Goal: Transaction & Acquisition: Purchase product/service

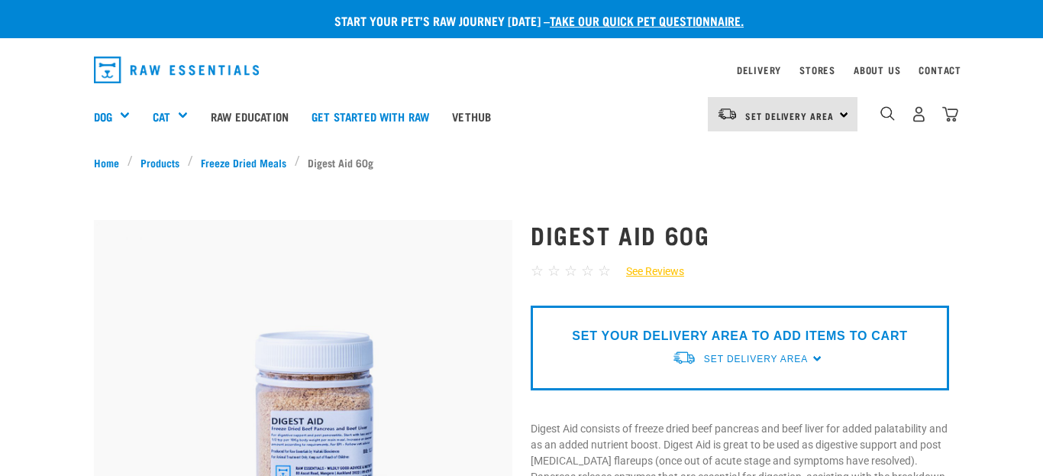
scroll to position [11, 0]
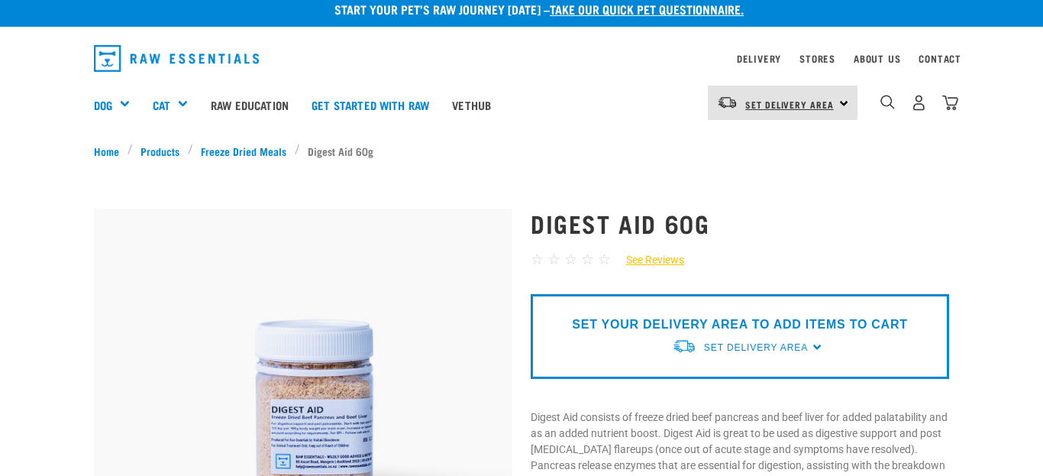
click at [820, 95] on link "Set Delivery Area" at bounding box center [789, 104] width 89 height 24
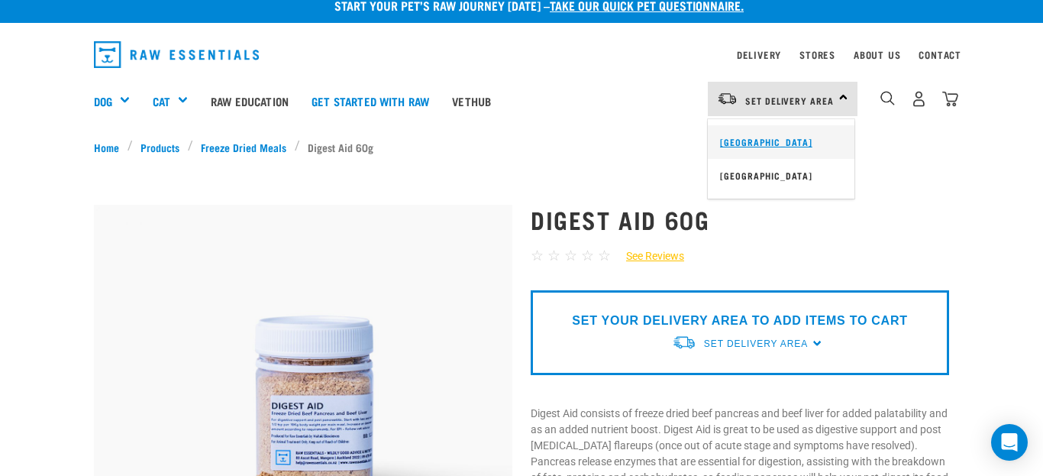
click at [755, 137] on link "[GEOGRAPHIC_DATA]" at bounding box center [781, 142] width 147 height 34
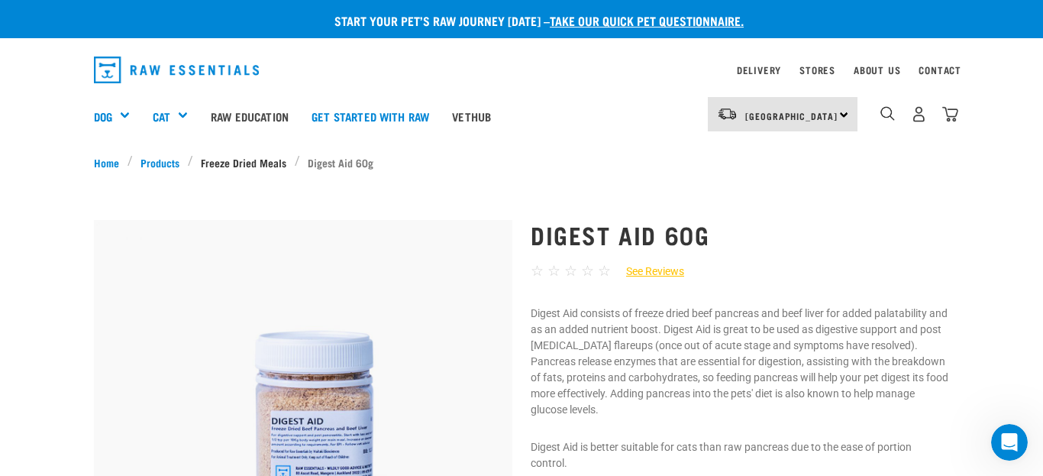
click at [244, 167] on link "Freeze Dried Meals" at bounding box center [244, 162] width 102 height 16
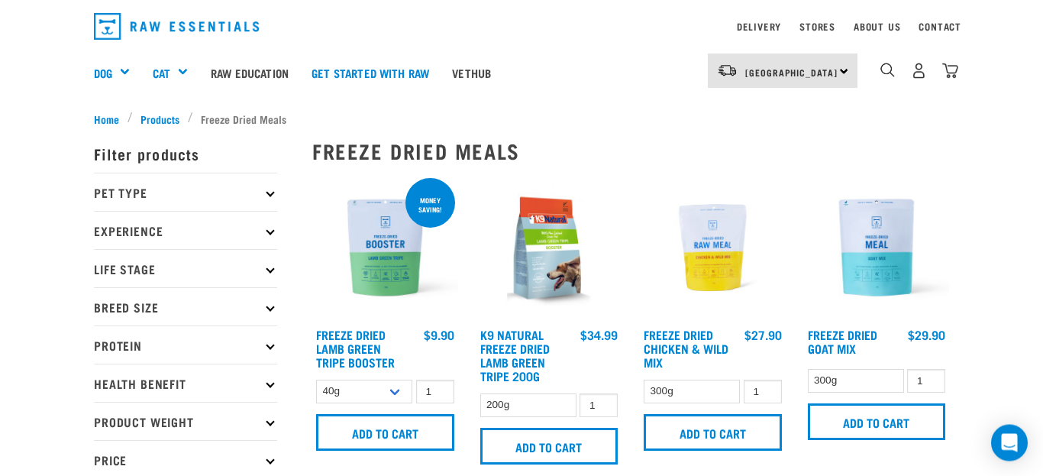
scroll to position [47, 0]
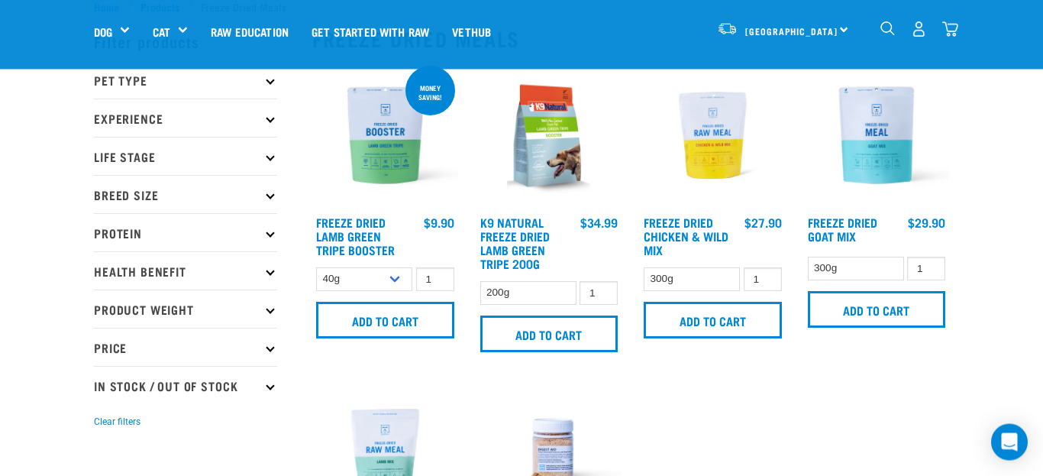
click at [270, 123] on p "Experience" at bounding box center [185, 118] width 183 height 38
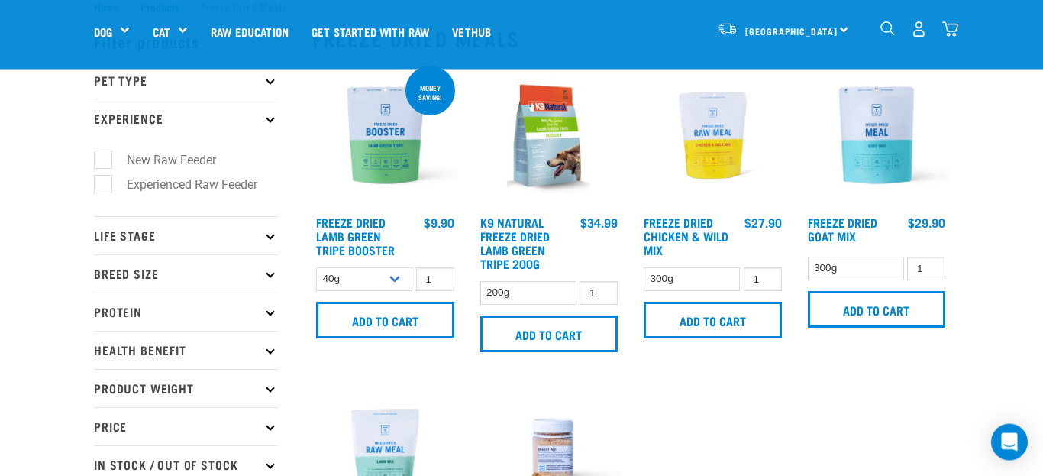
click at [270, 123] on p "Experience" at bounding box center [185, 118] width 183 height 38
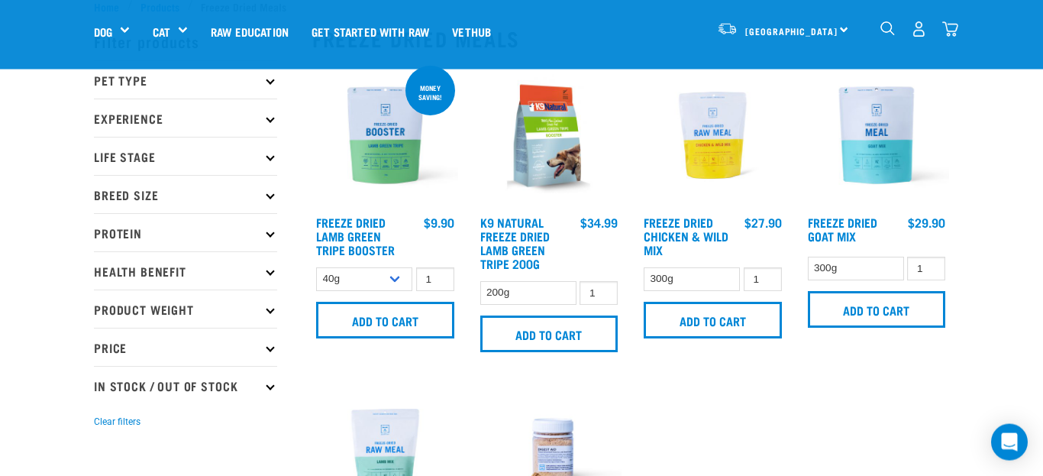
click at [266, 239] on p "Protein" at bounding box center [185, 232] width 183 height 38
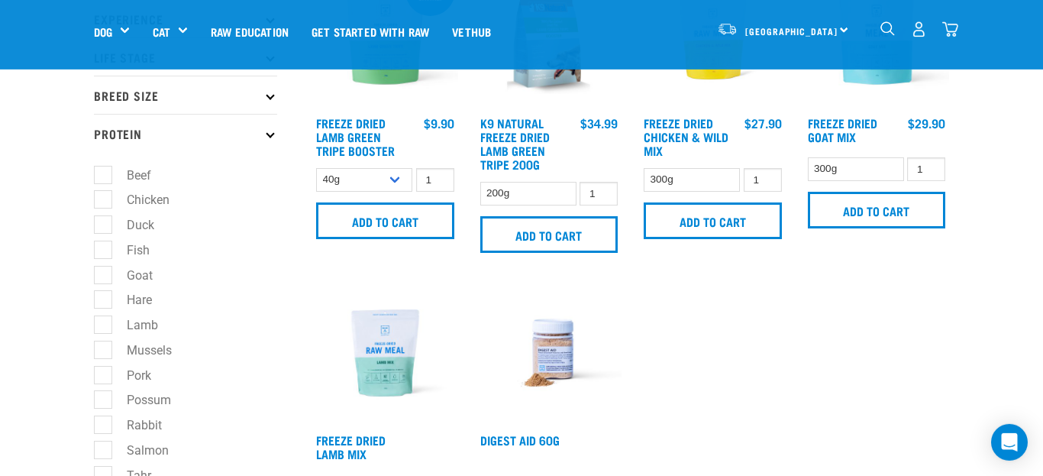
scroll to position [0, 0]
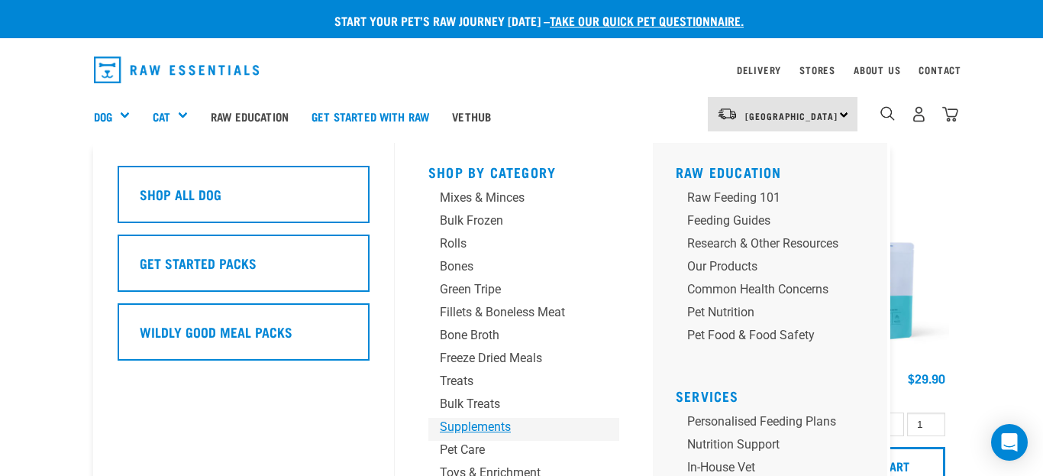
click at [477, 430] on div "Supplements" at bounding box center [511, 427] width 143 height 18
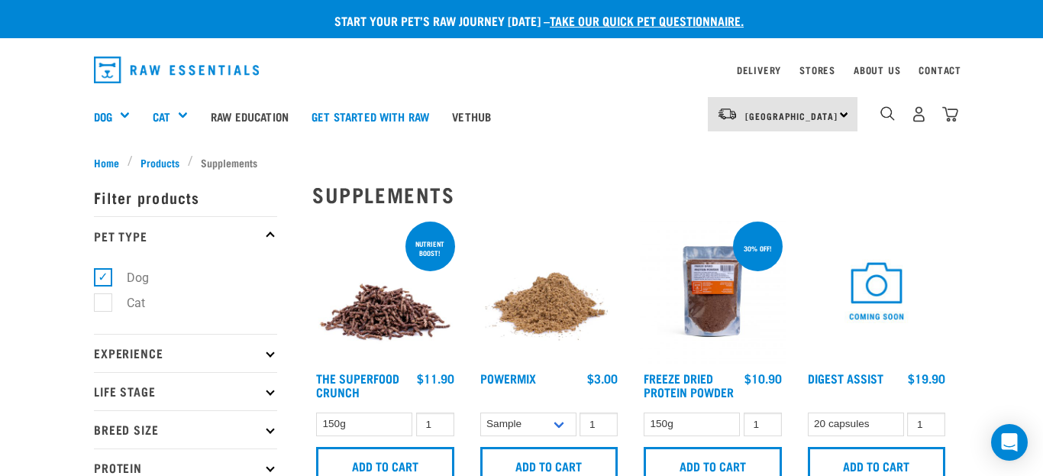
click at [102, 307] on label "Cat" at bounding box center [126, 302] width 49 height 19
click at [102, 305] on input "Cat" at bounding box center [99, 300] width 10 height 10
checkbox input "true"
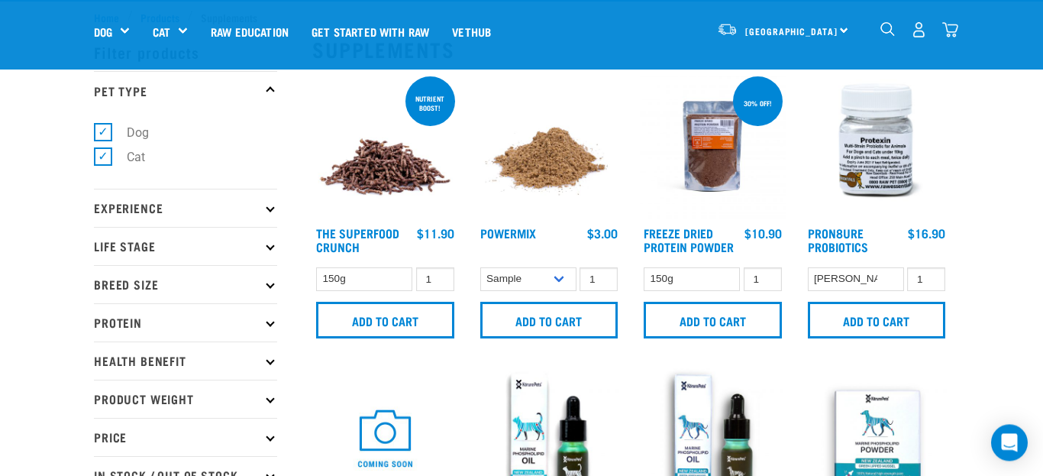
scroll to position [20, 0]
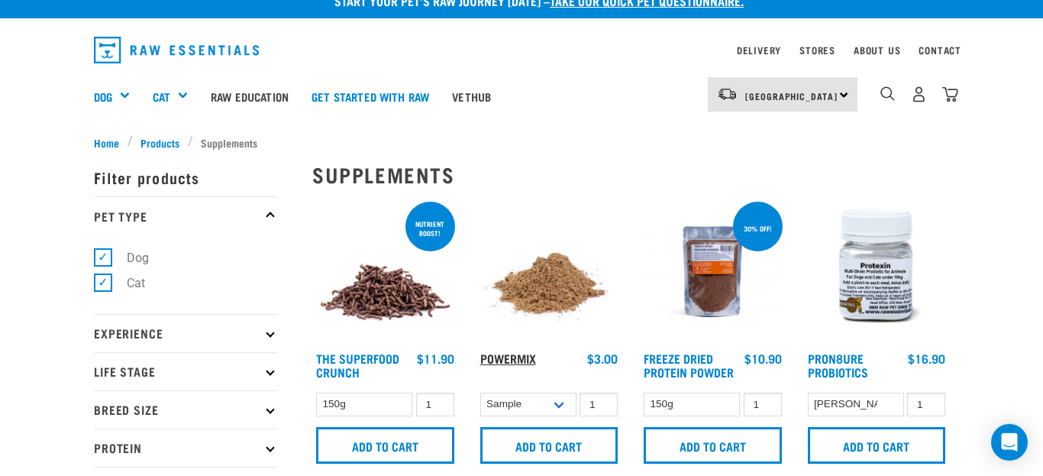
click at [519, 361] on link "Powermix" at bounding box center [508, 357] width 56 height 7
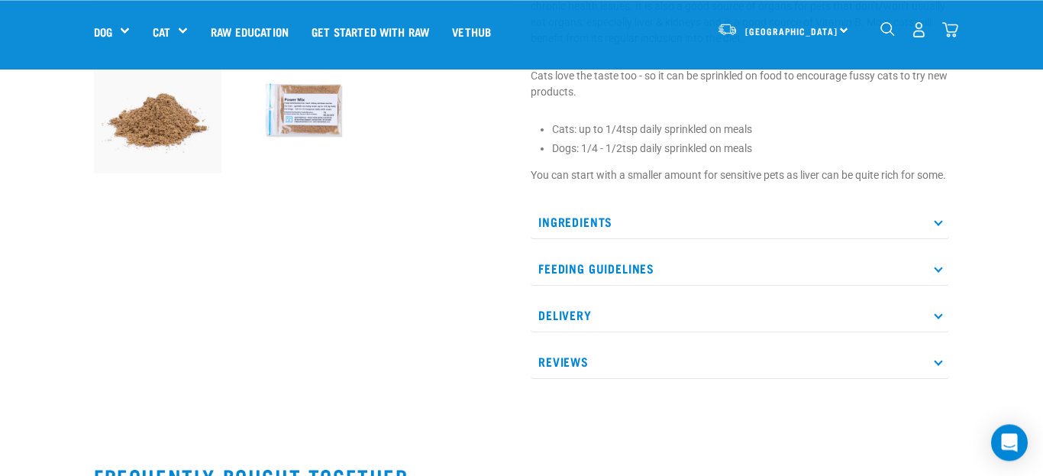
scroll to position [516, 0]
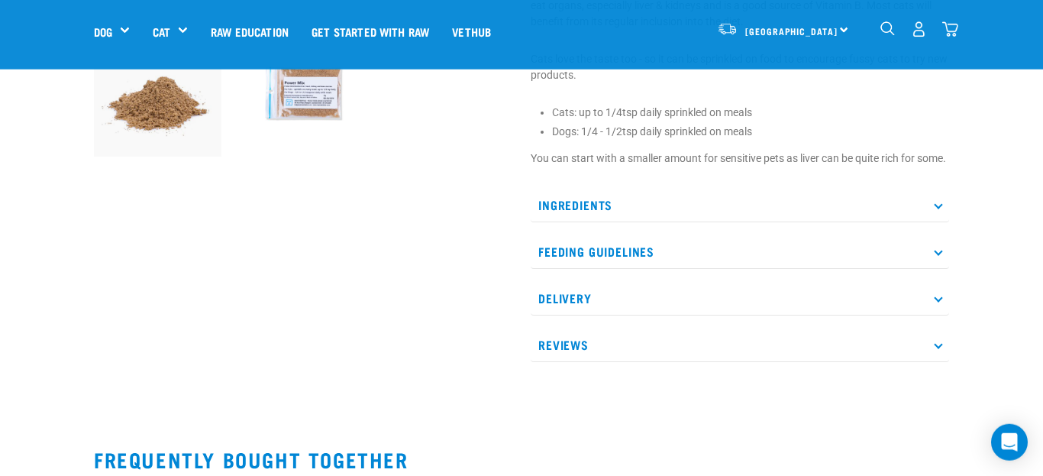
click at [942, 220] on p "Ingredients" at bounding box center [740, 205] width 419 height 34
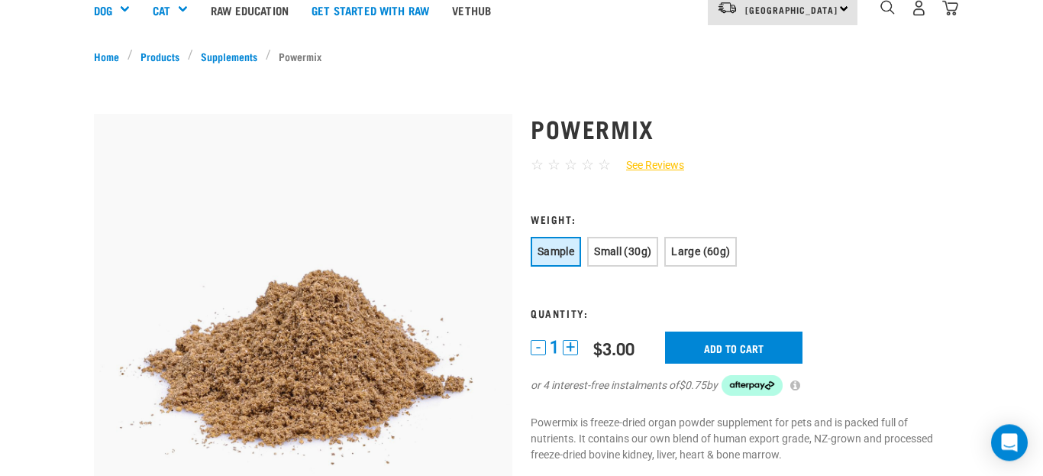
scroll to position [0, 0]
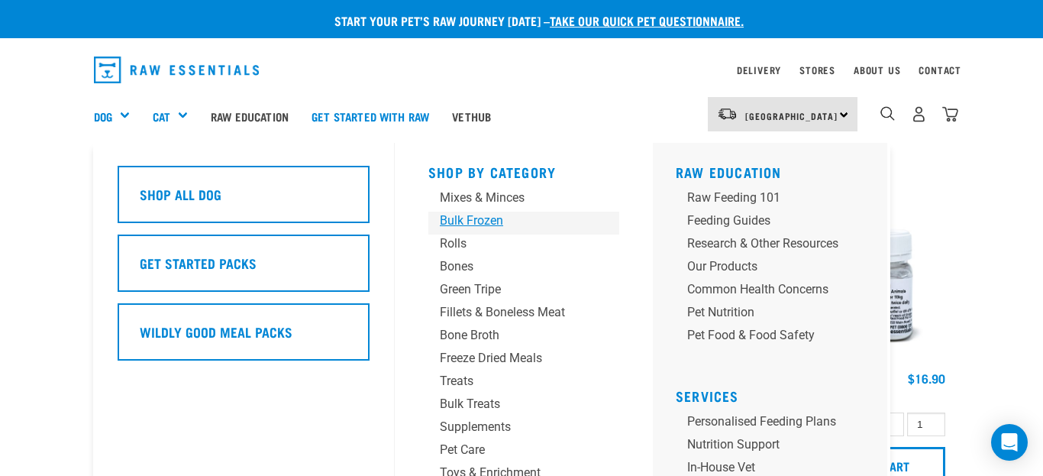
click at [484, 225] on div "Bulk Frozen" at bounding box center [511, 221] width 143 height 18
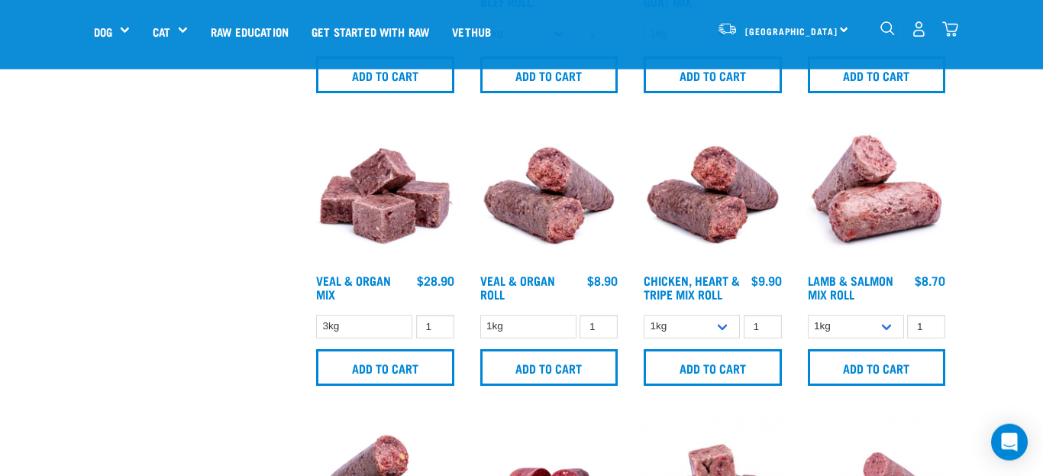
scroll to position [613, 0]
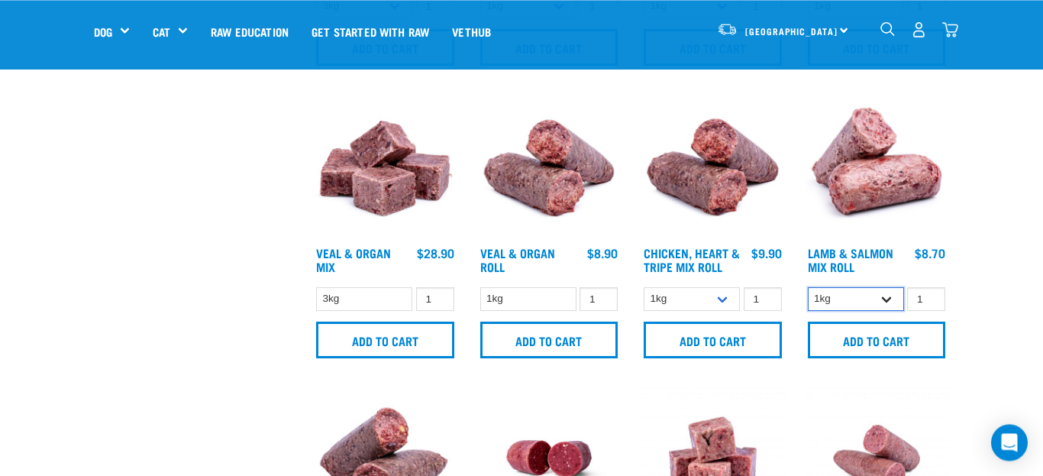
select select "913"
click option "Bulk (10kg)" at bounding box center [0, 0] width 0 height 0
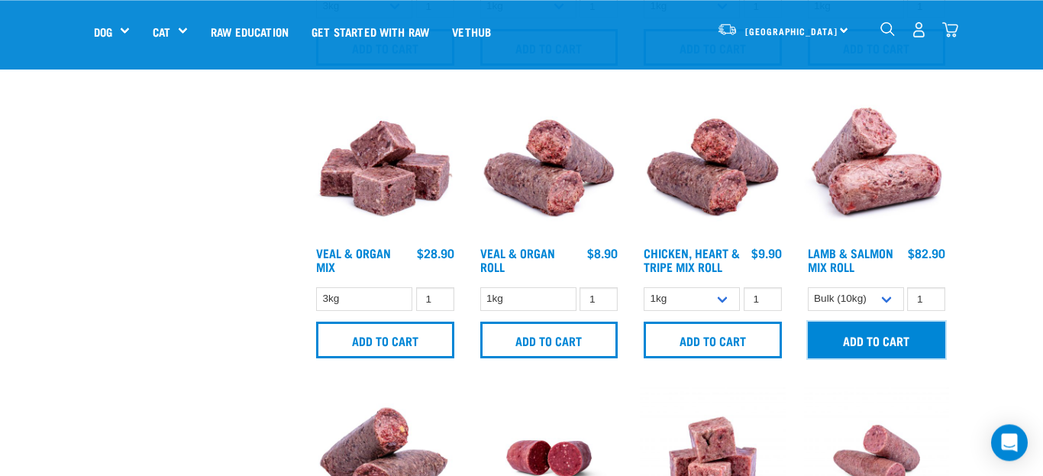
click at [882, 345] on input "Add to cart" at bounding box center [877, 340] width 138 height 37
